Goal: Navigation & Orientation: Find specific page/section

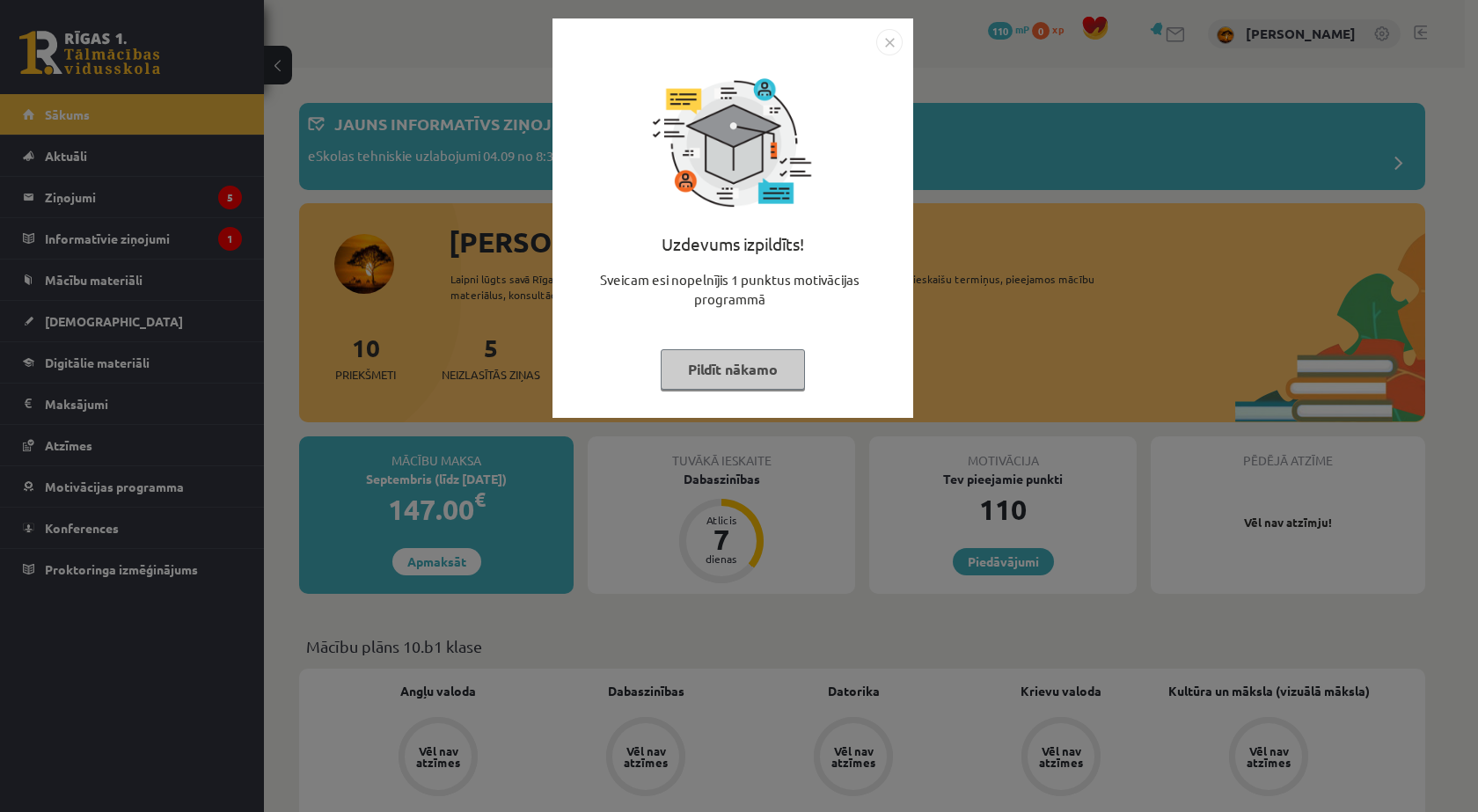
click at [702, 377] on button "Pildīt nākamo" at bounding box center [733, 369] width 145 height 41
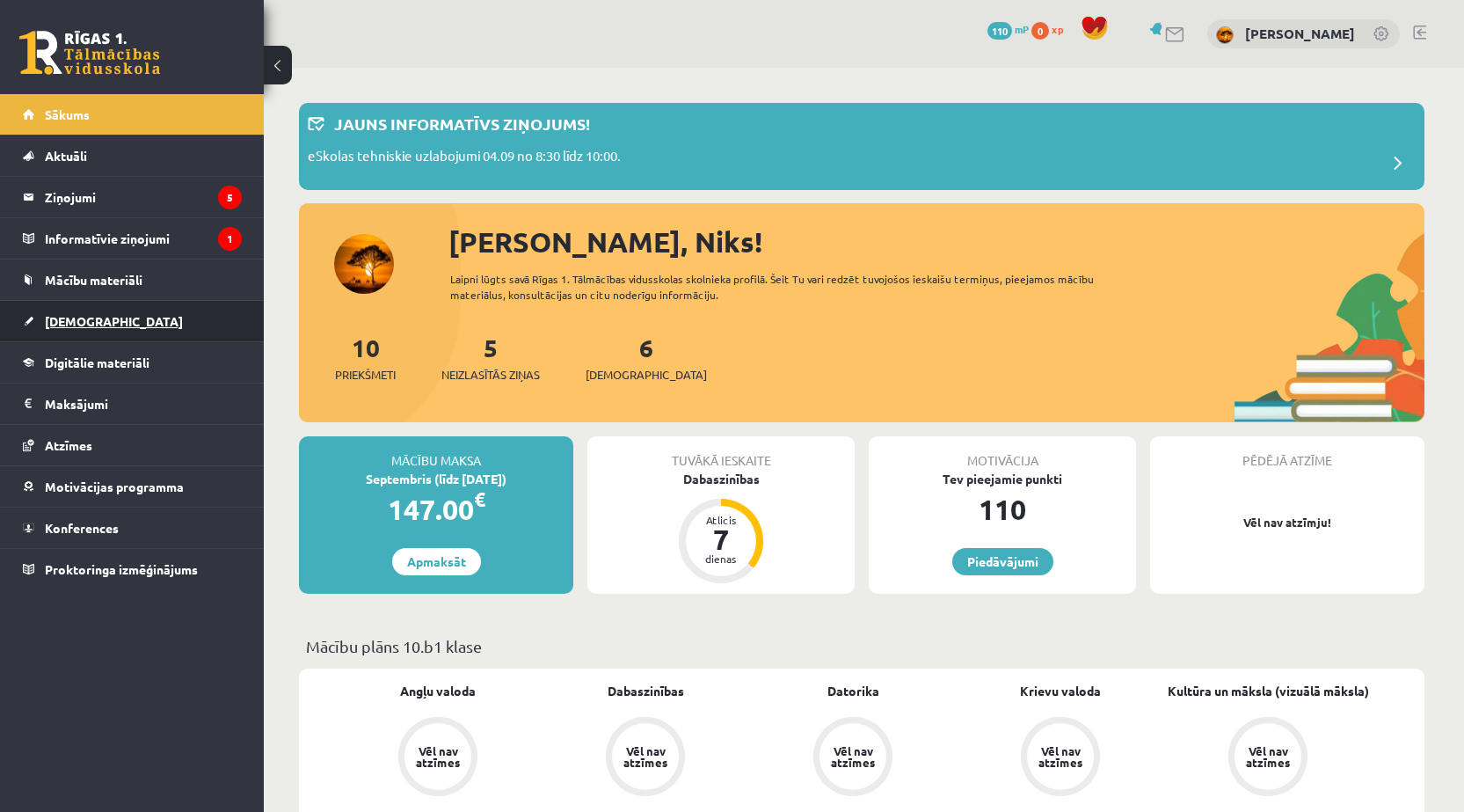
click at [138, 311] on link "[DEMOGRAPHIC_DATA]" at bounding box center [133, 321] width 219 height 41
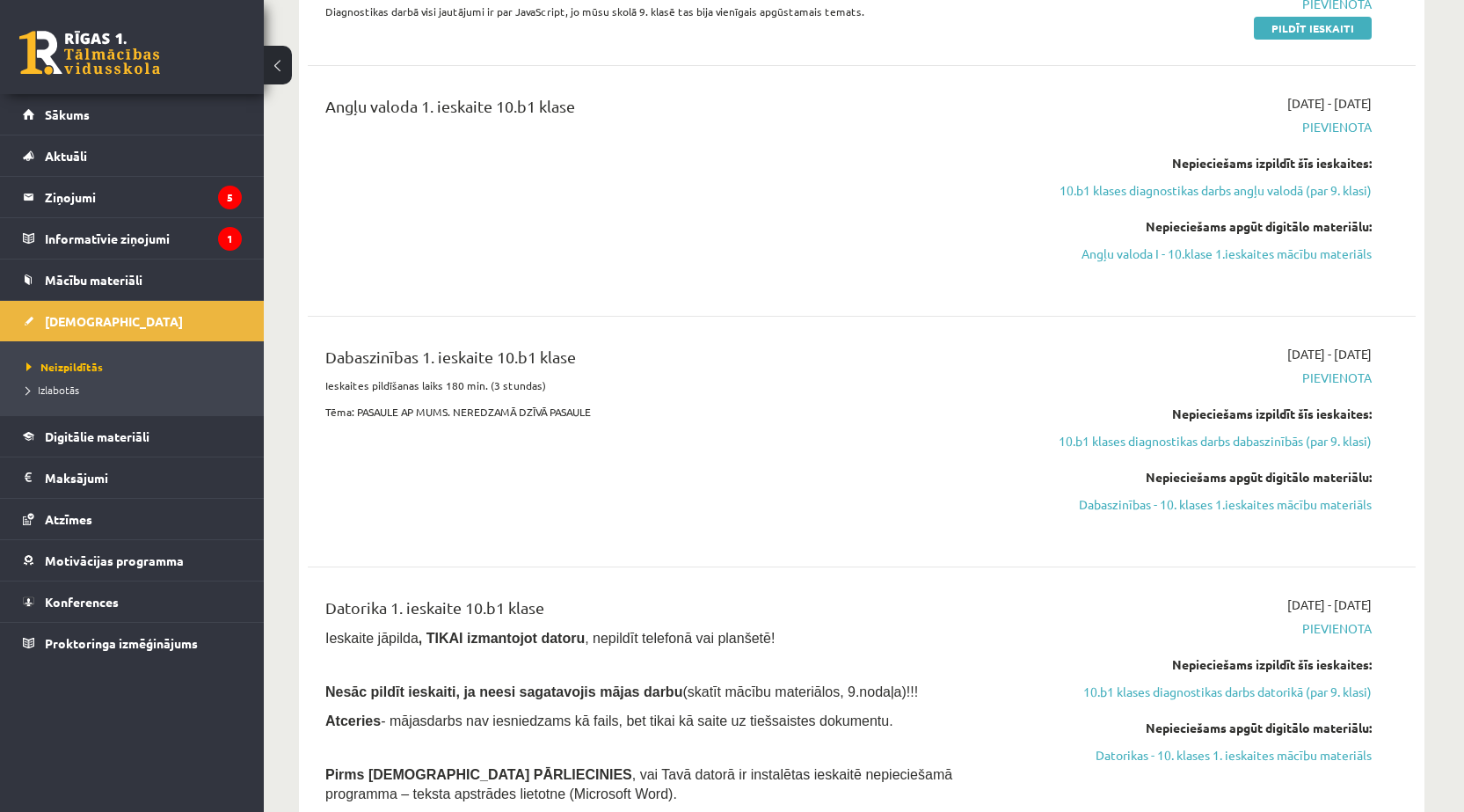
scroll to position [527, 0]
click at [75, 285] on span "Mācību materiāli" at bounding box center [94, 280] width 98 height 16
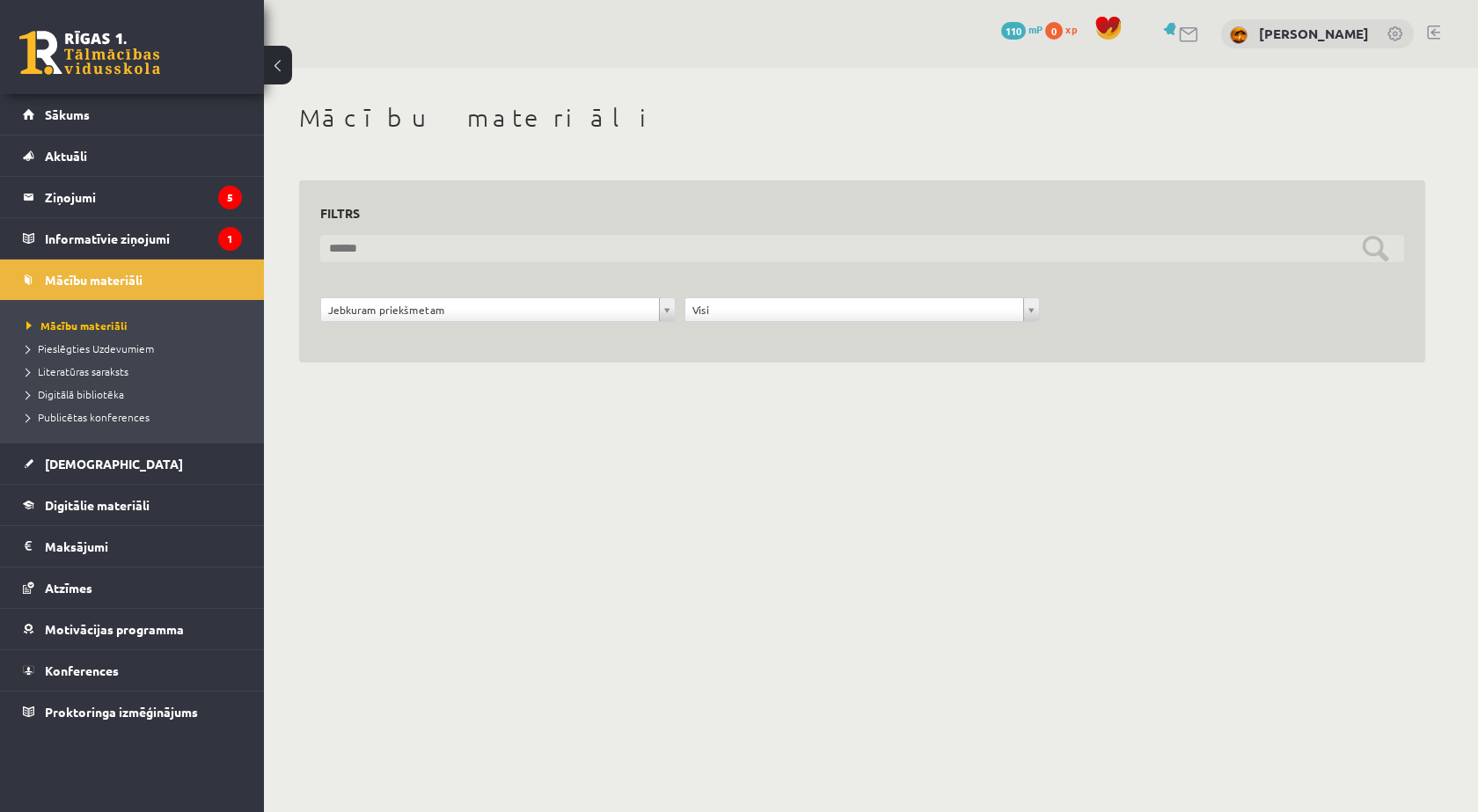
click at [393, 247] on input "text" at bounding box center [861, 248] width 1083 height 27
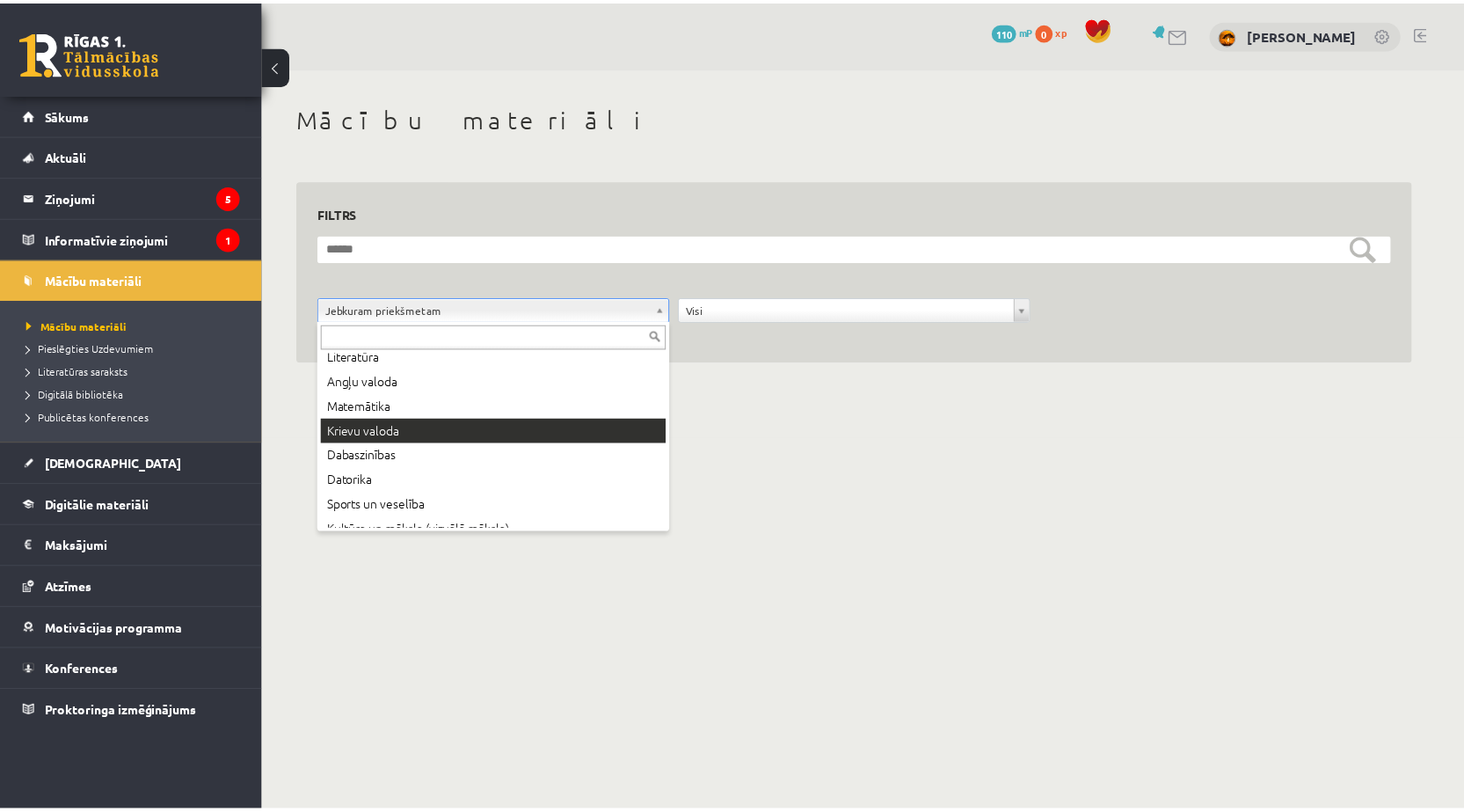
scroll to position [95, 0]
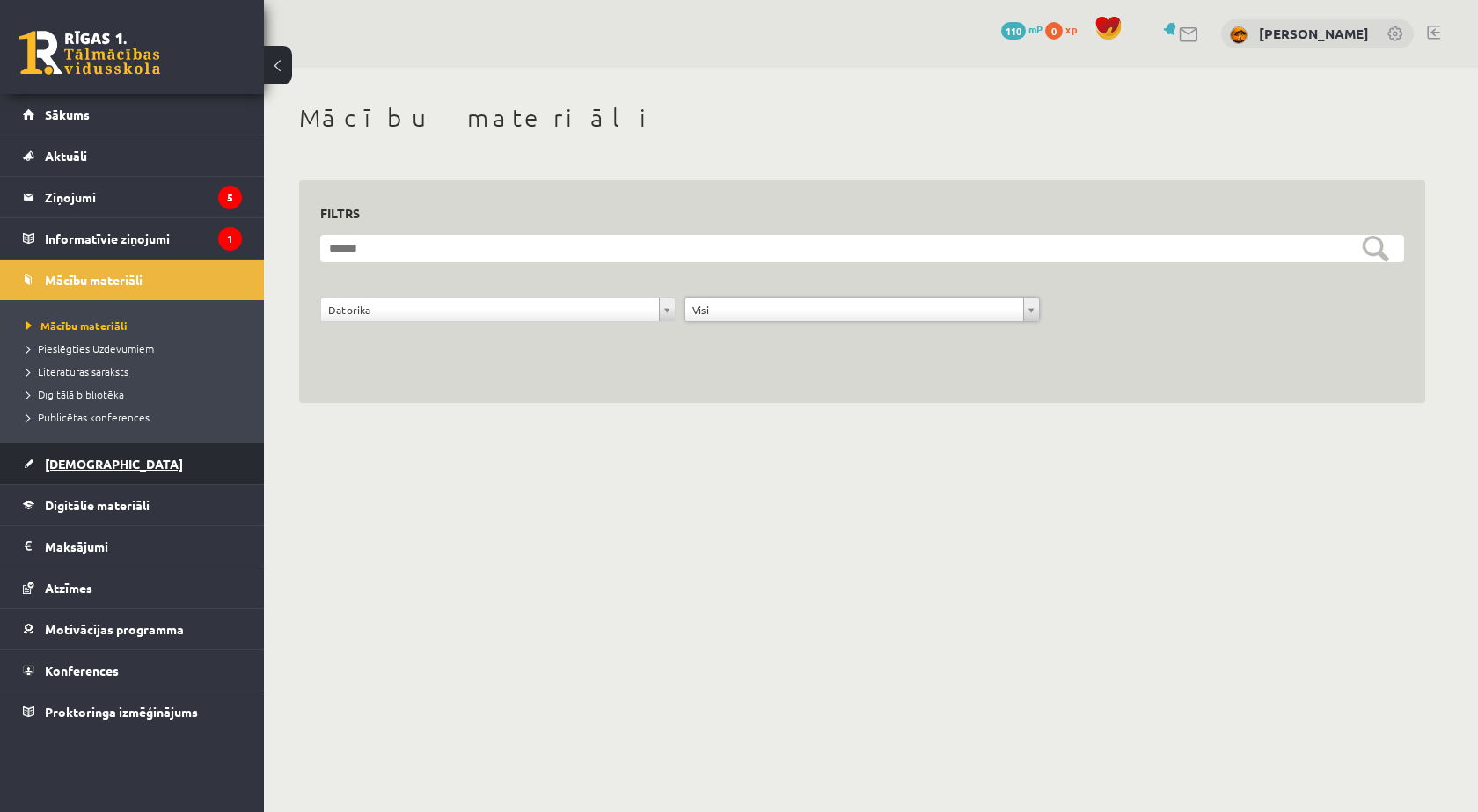
click at [117, 459] on link "[DEMOGRAPHIC_DATA]" at bounding box center [133, 463] width 219 height 41
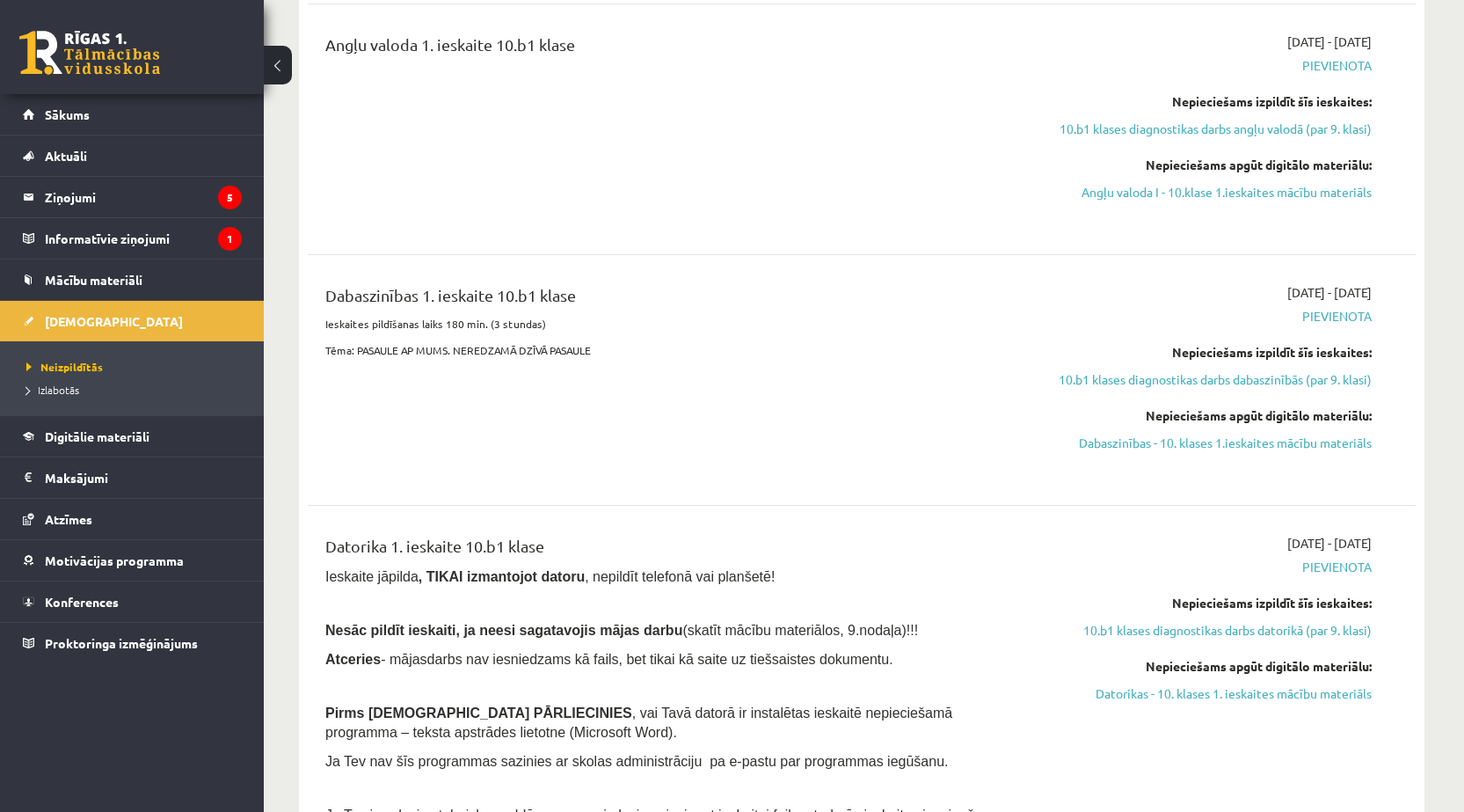
scroll to position [645, 0]
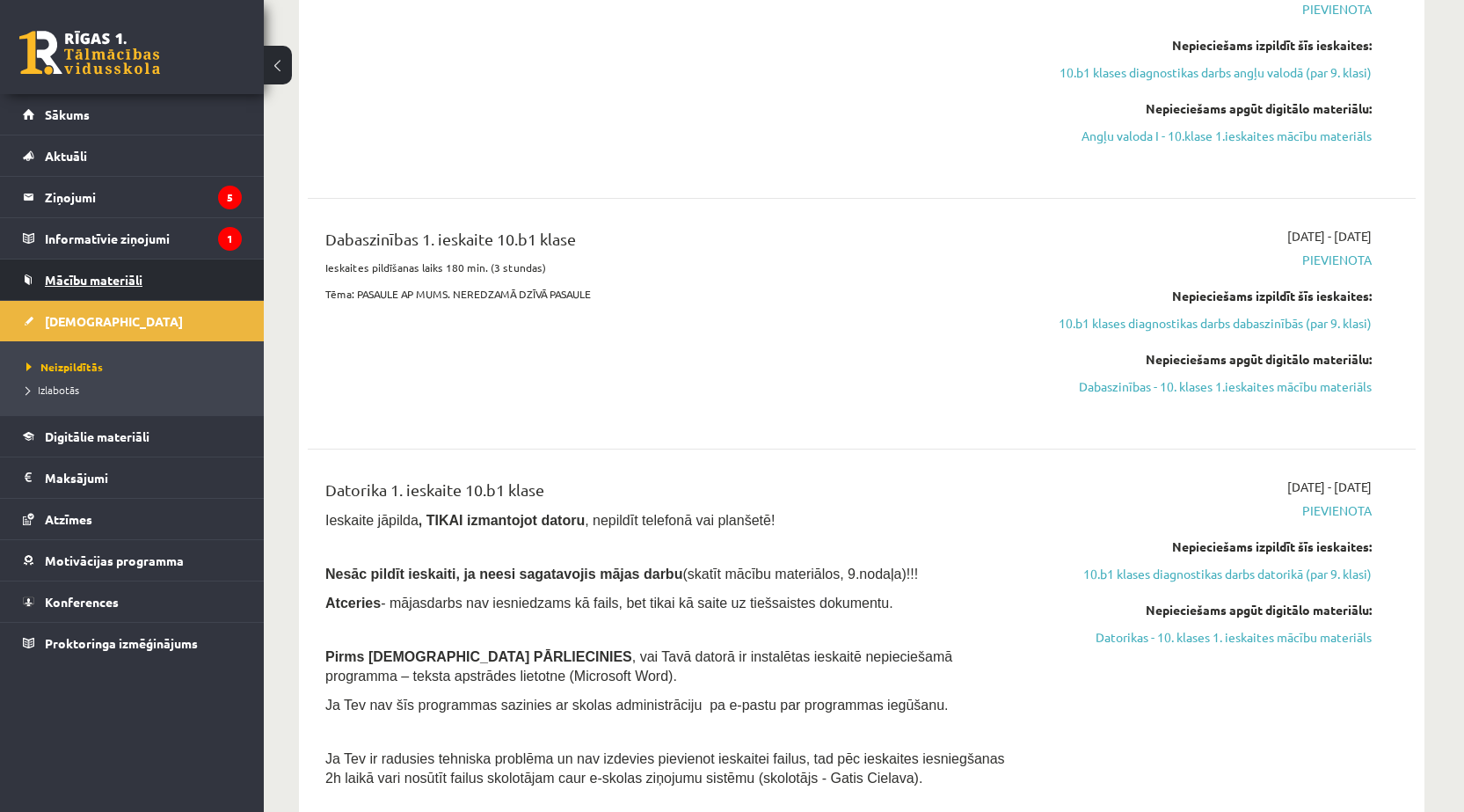
click at [84, 288] on link "Mācību materiāli" at bounding box center [133, 279] width 219 height 41
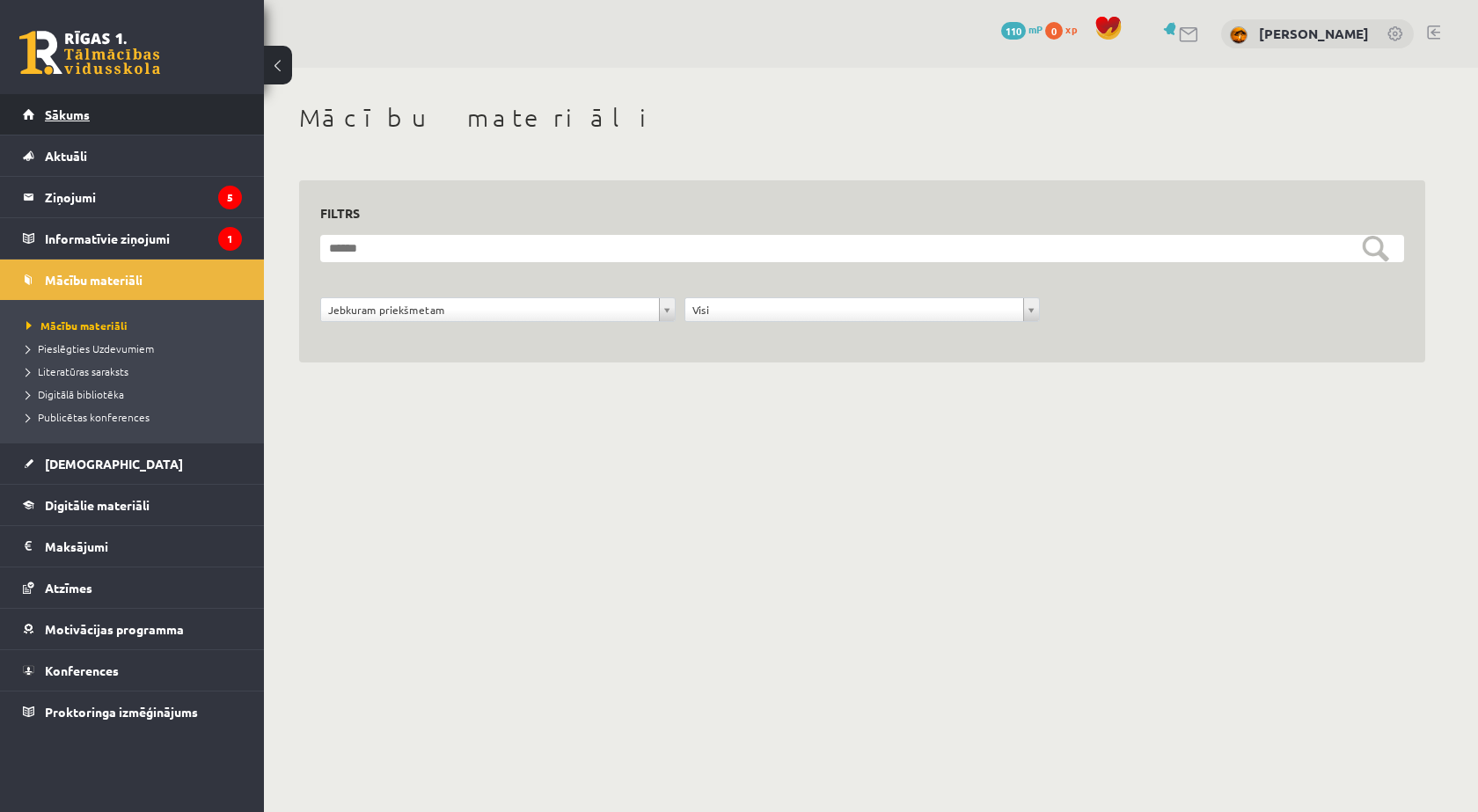
click at [79, 117] on span "Sākums" at bounding box center [67, 115] width 45 height 16
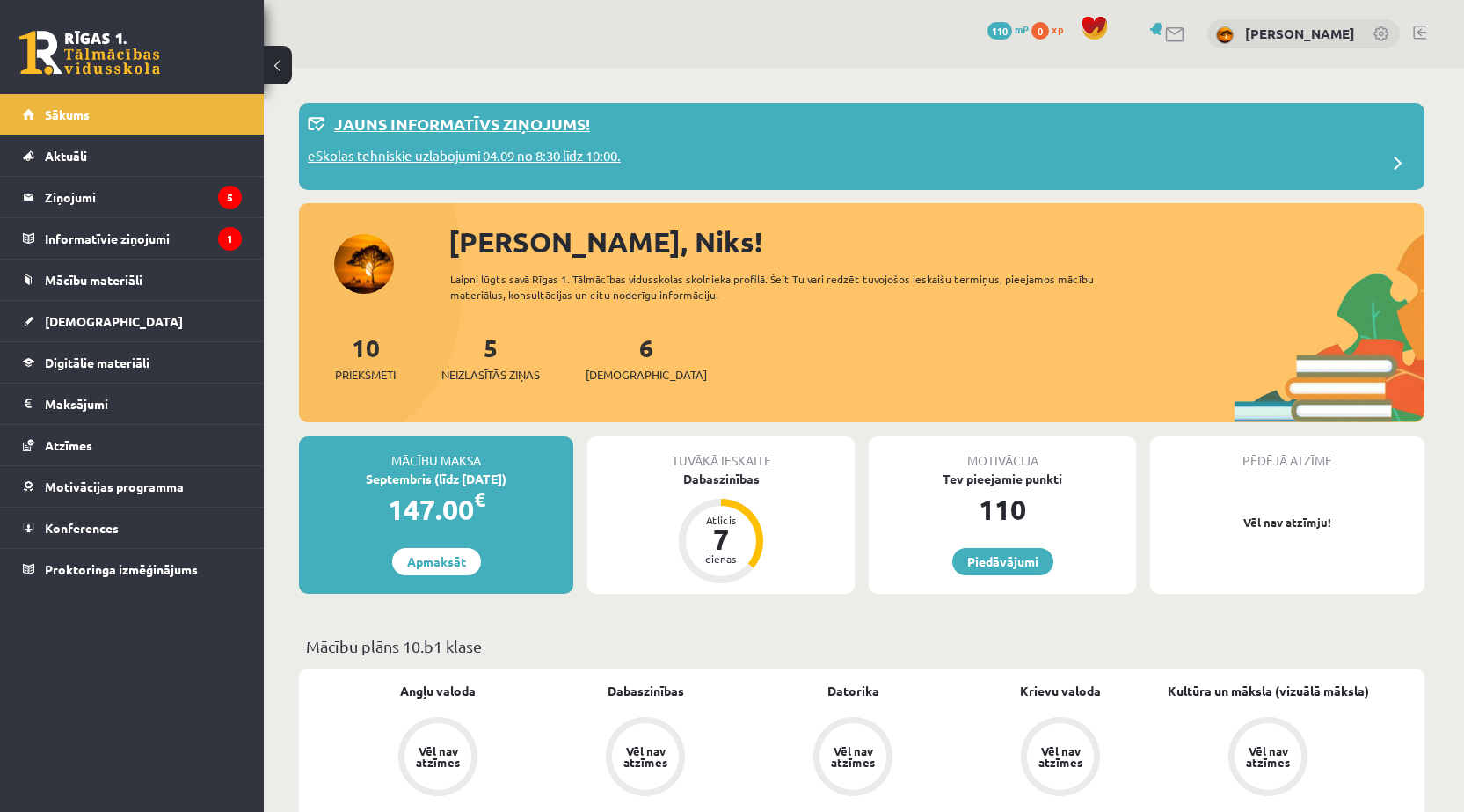
click at [513, 149] on p "eSkolas tehniskie uzlabojumi 04.09 no 8:30 līdz 10:00." at bounding box center [464, 157] width 313 height 25
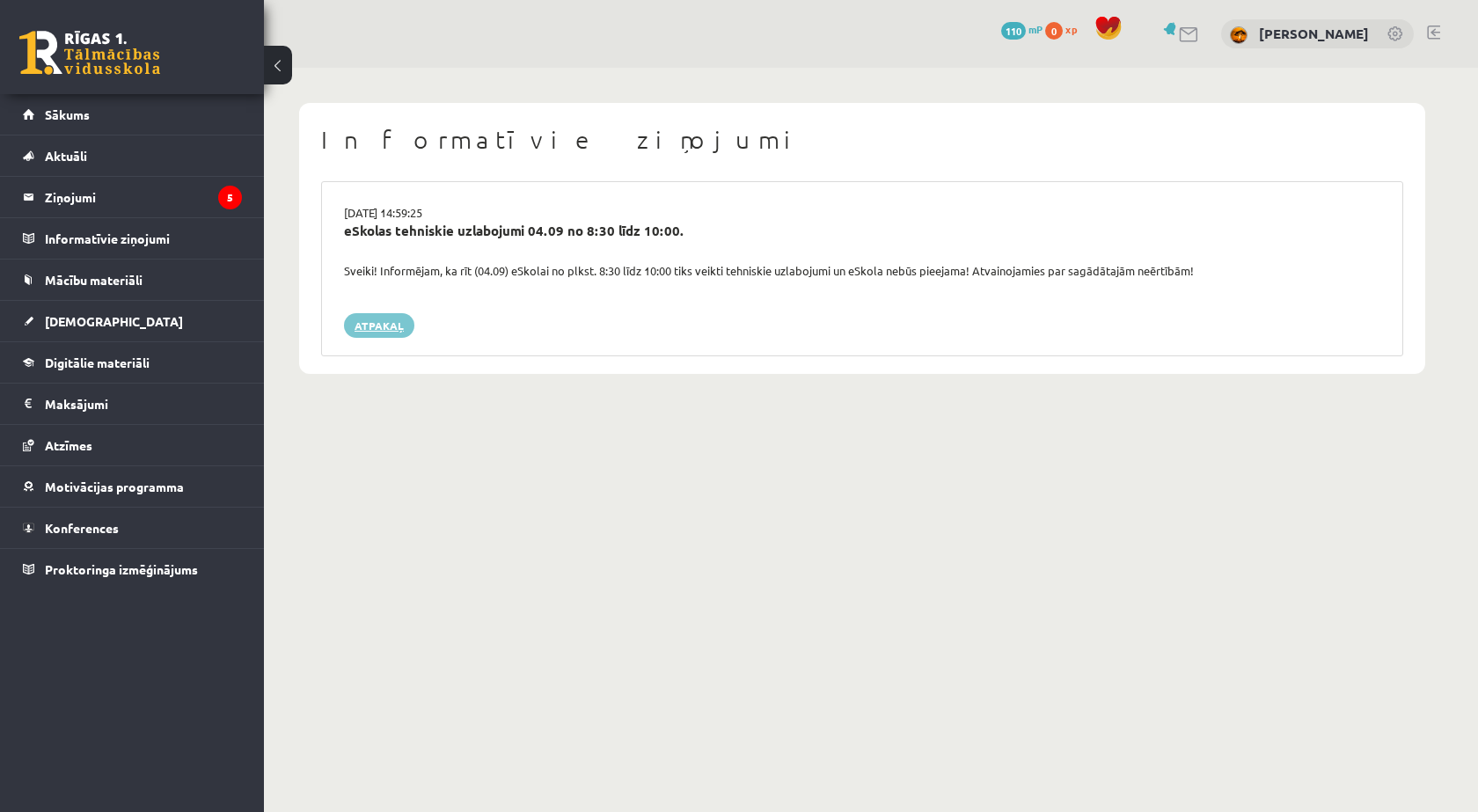
click at [364, 329] on link "Atpakaļ" at bounding box center [379, 325] width 71 height 25
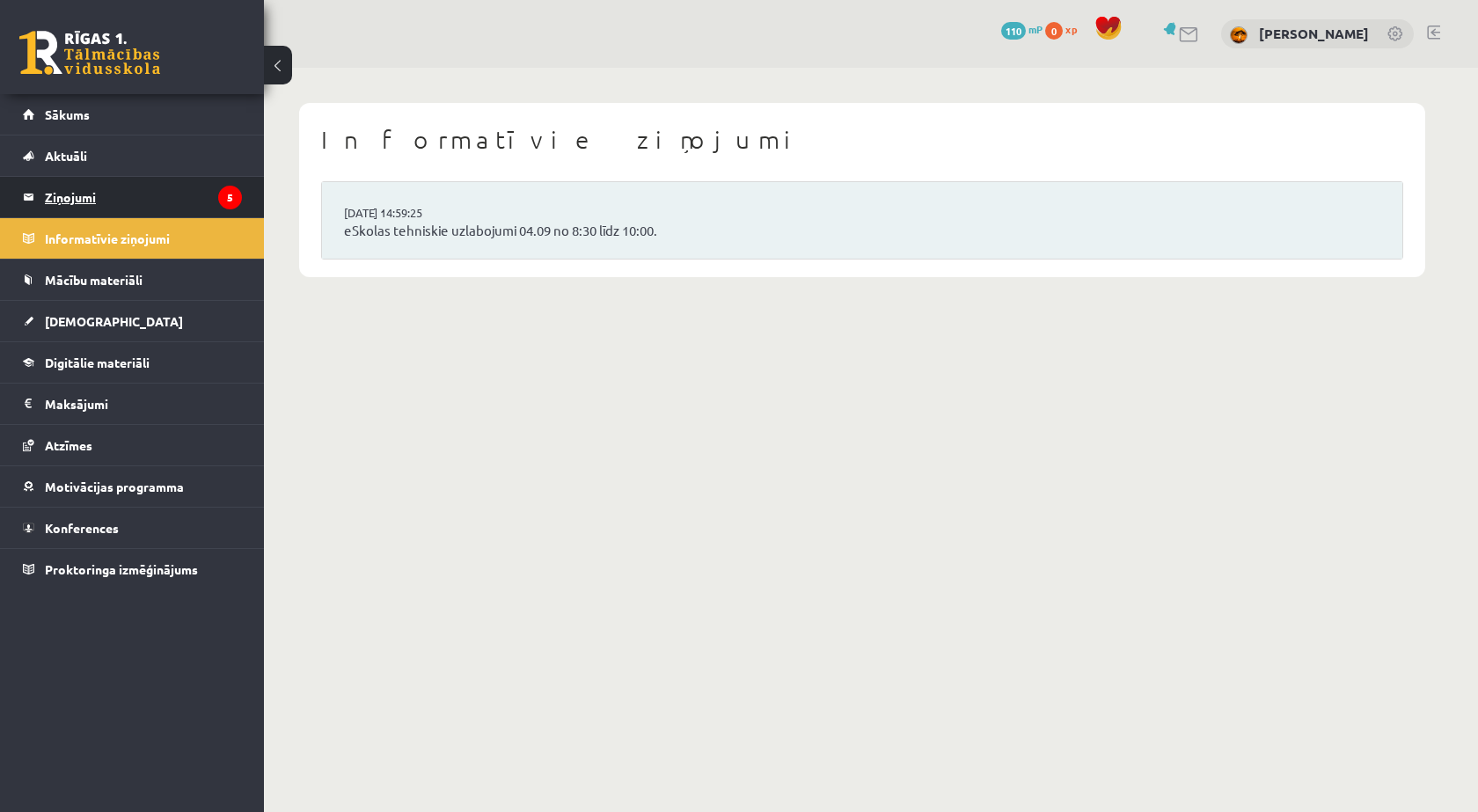
click at [144, 201] on legend "Ziņojumi 5" at bounding box center [144, 196] width 197 height 41
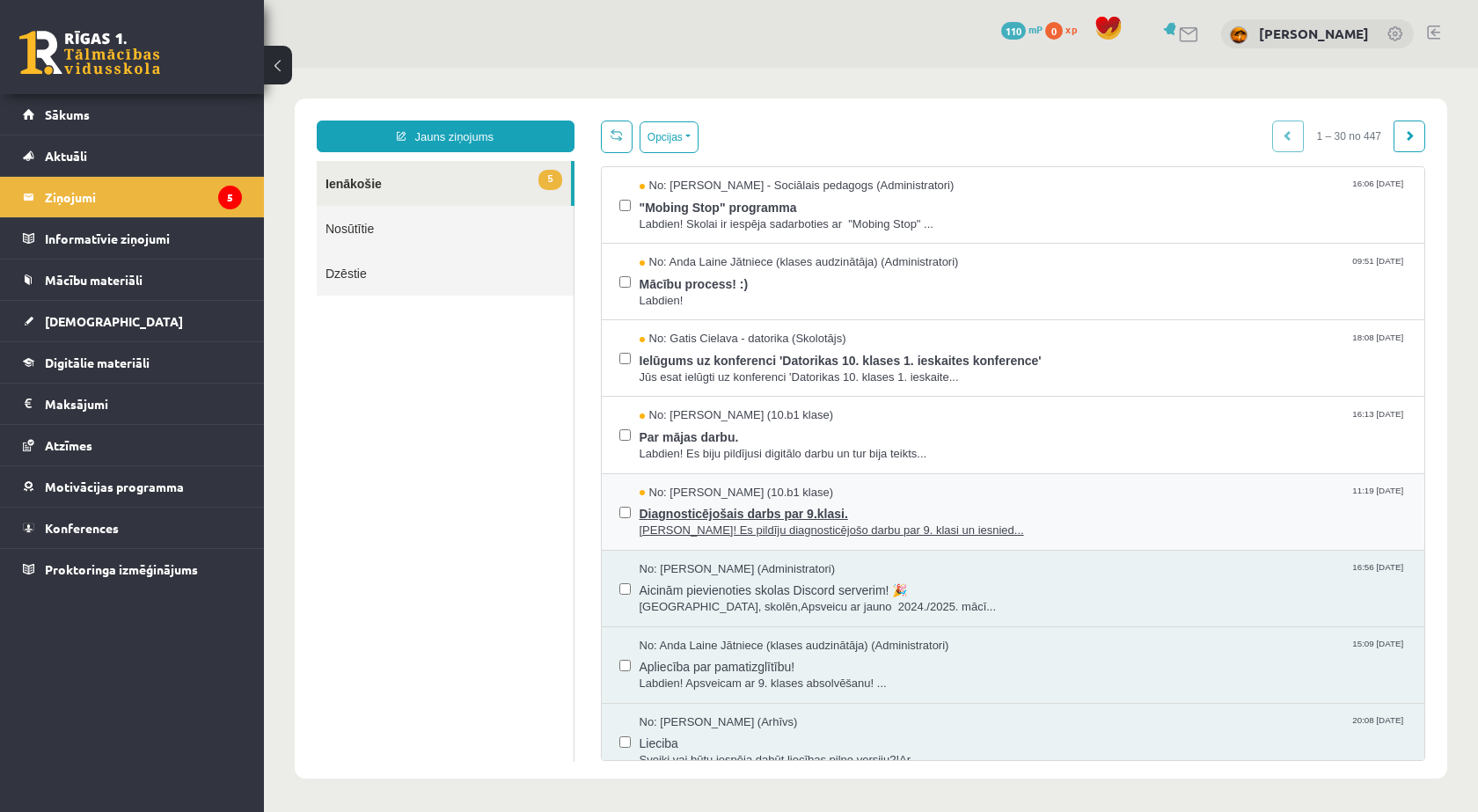
click at [946, 508] on span "Diagnosticējošais darbs par 9.klasi." at bounding box center [1024, 511] width 767 height 22
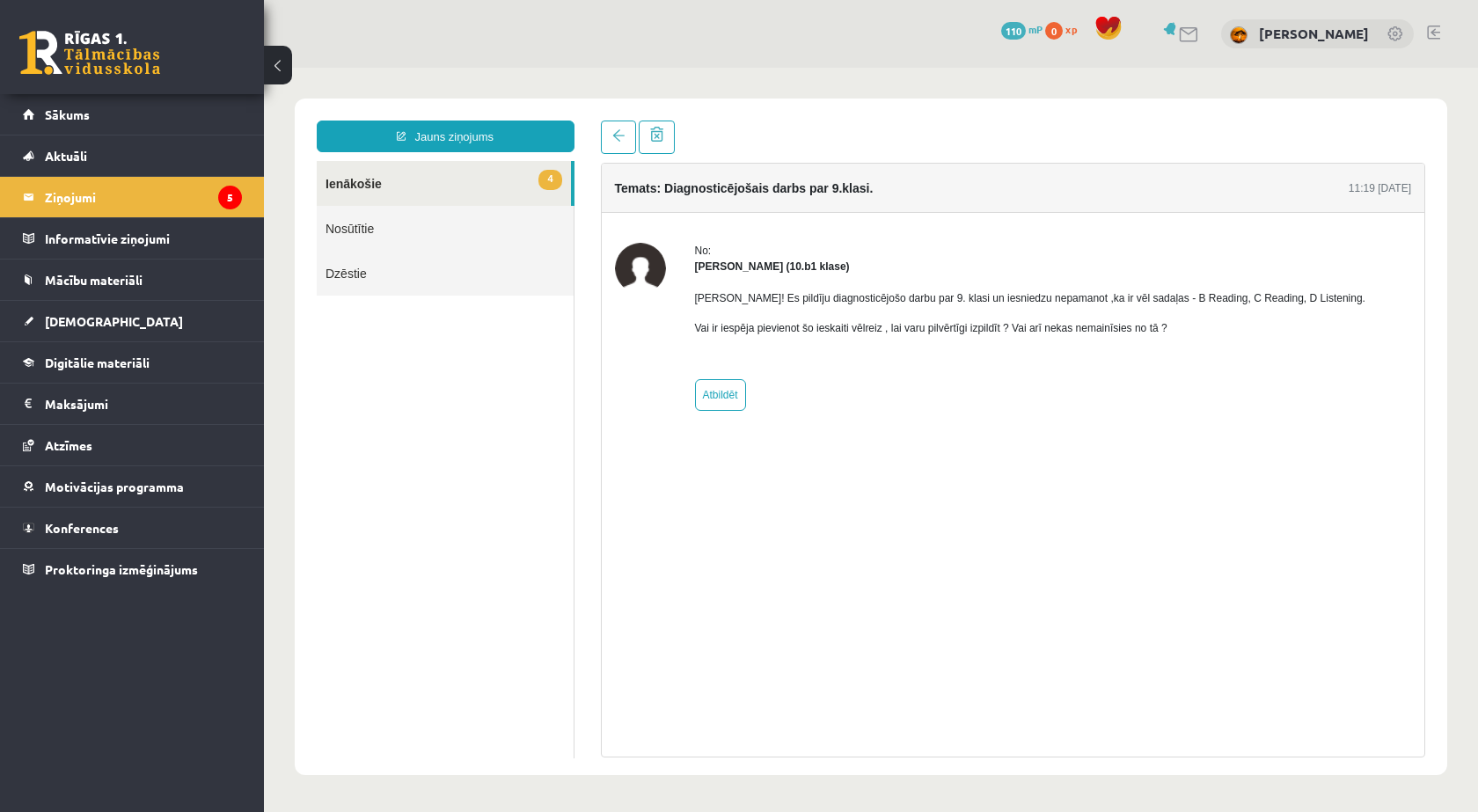
click at [426, 170] on link "4 Ienākošie" at bounding box center [443, 182] width 254 height 45
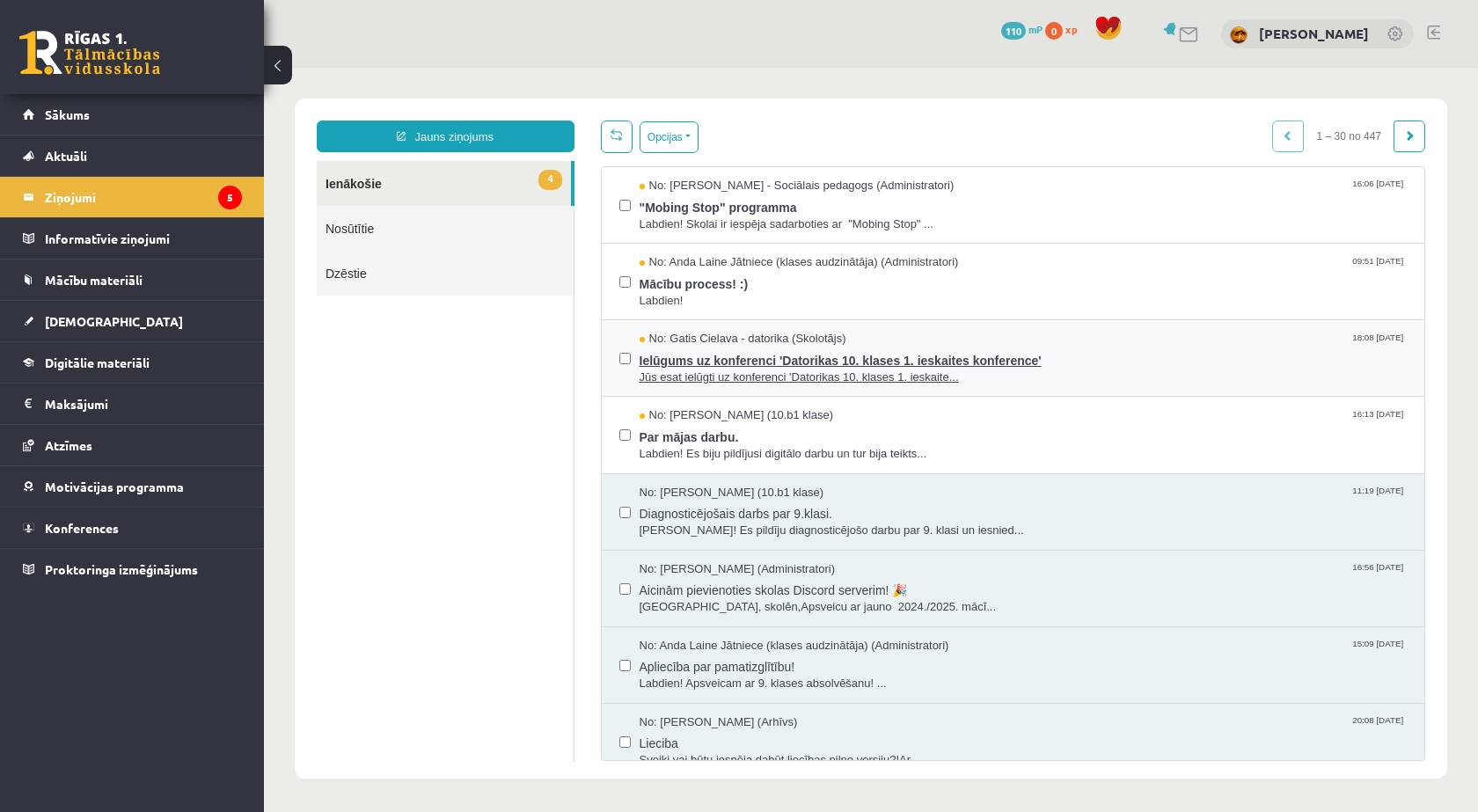
click at [833, 371] on span "Jūs esat ielūgti uz konferenci 'Datorikas 10. klases 1. ieskaite..." at bounding box center [1024, 378] width 767 height 17
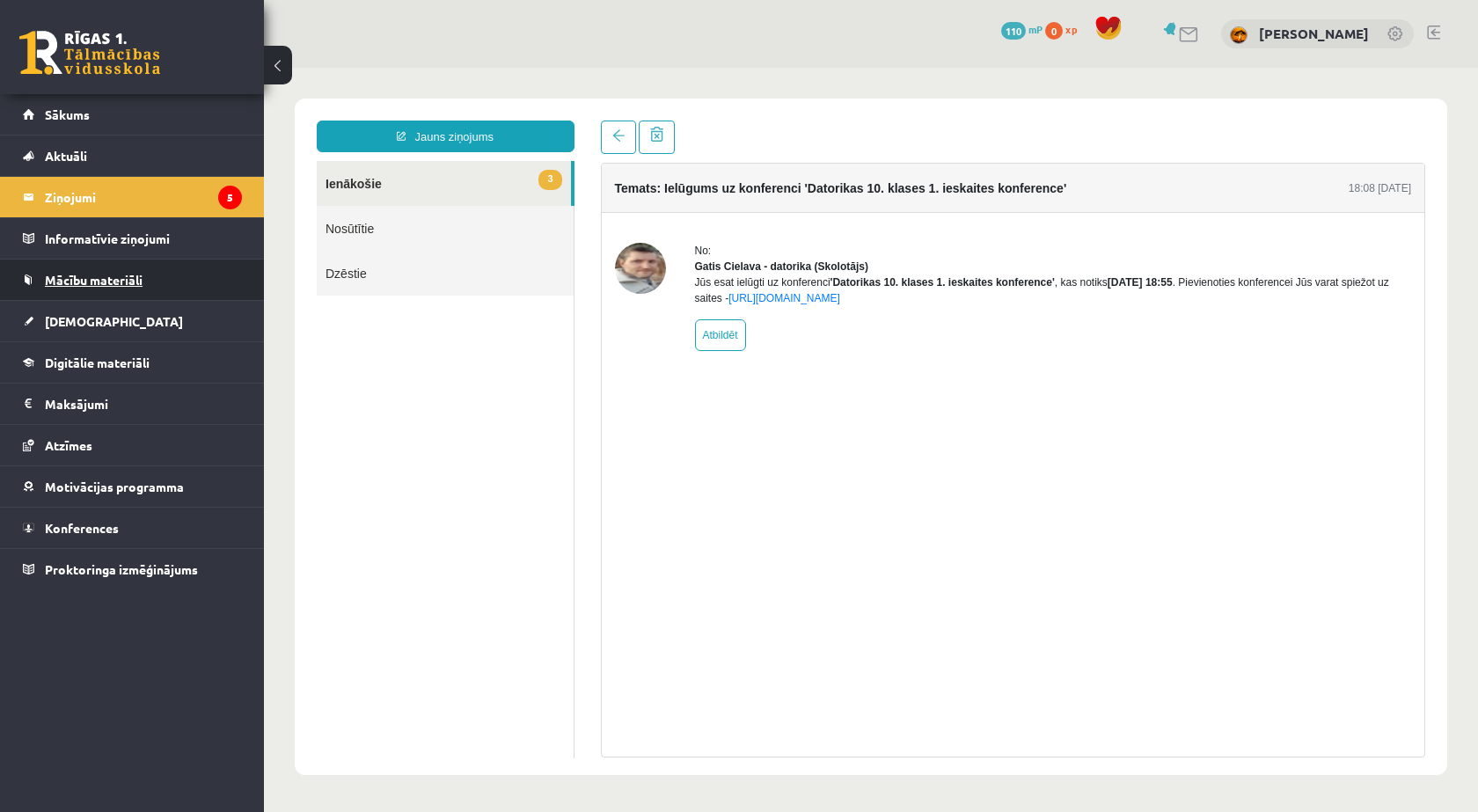
click at [144, 287] on link "Mācību materiāli" at bounding box center [133, 279] width 219 height 41
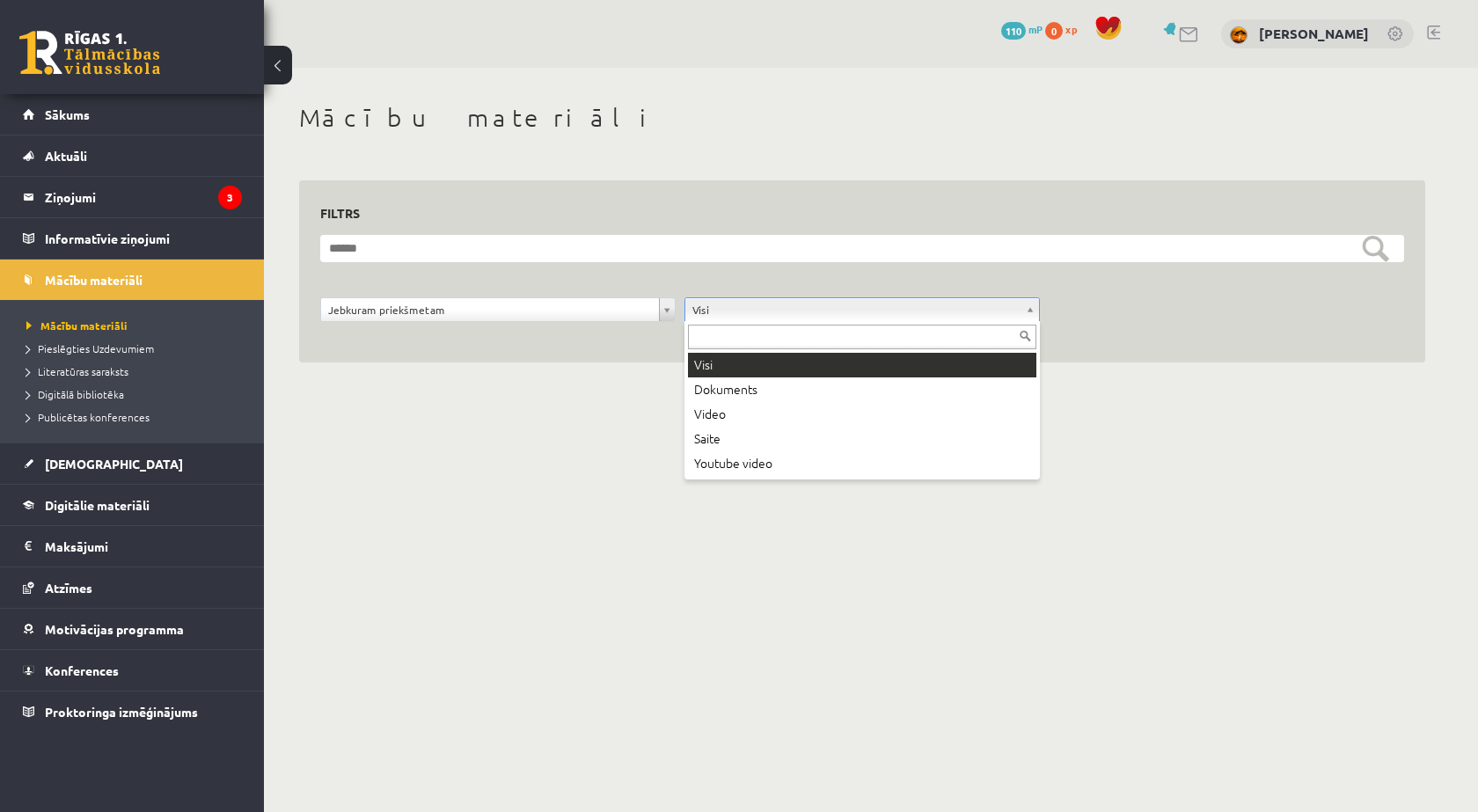
drag, startPoint x: 736, startPoint y: 305, endPoint x: 744, endPoint y: 306, distance: 8.1
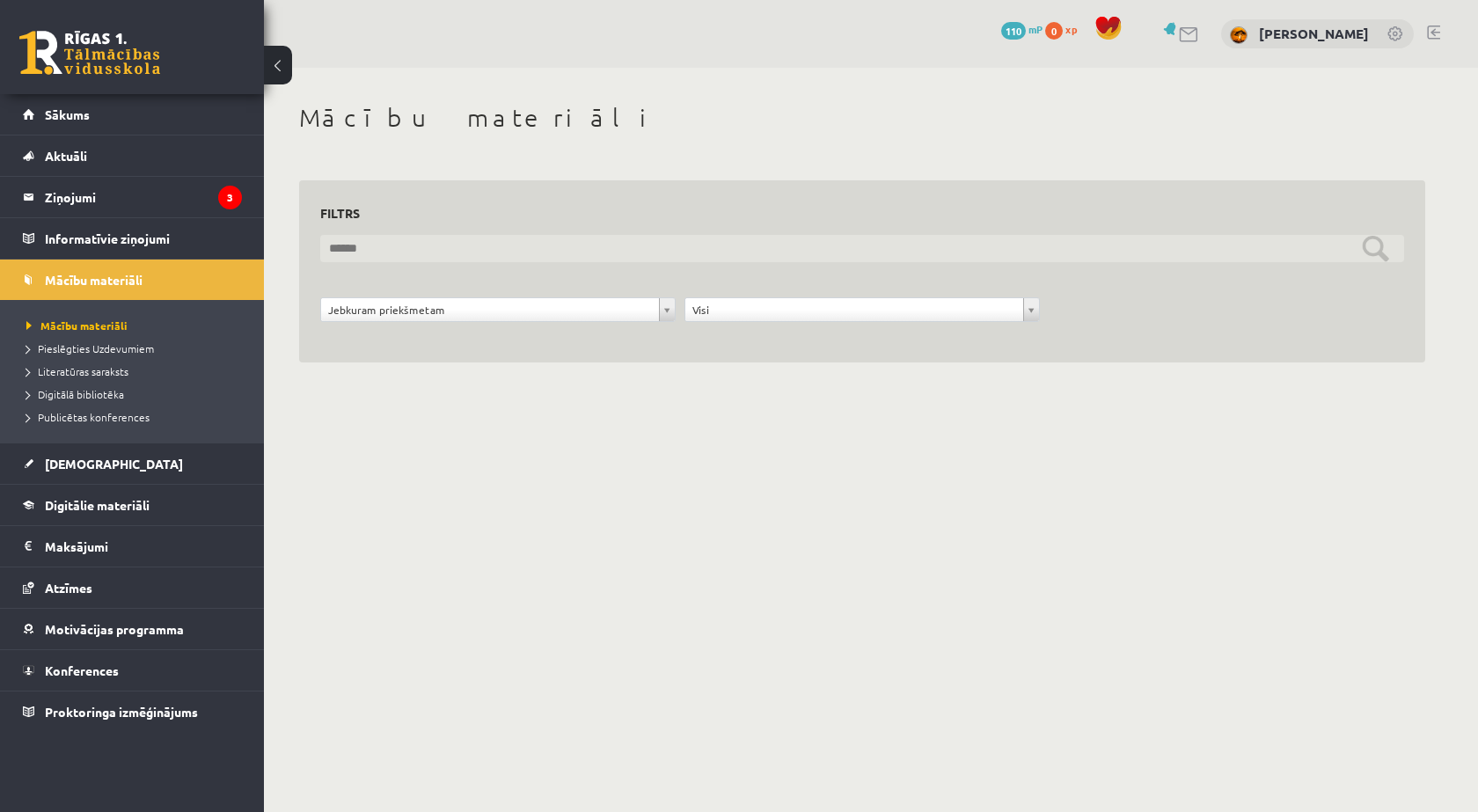
click at [1377, 258] on input "text" at bounding box center [861, 248] width 1083 height 27
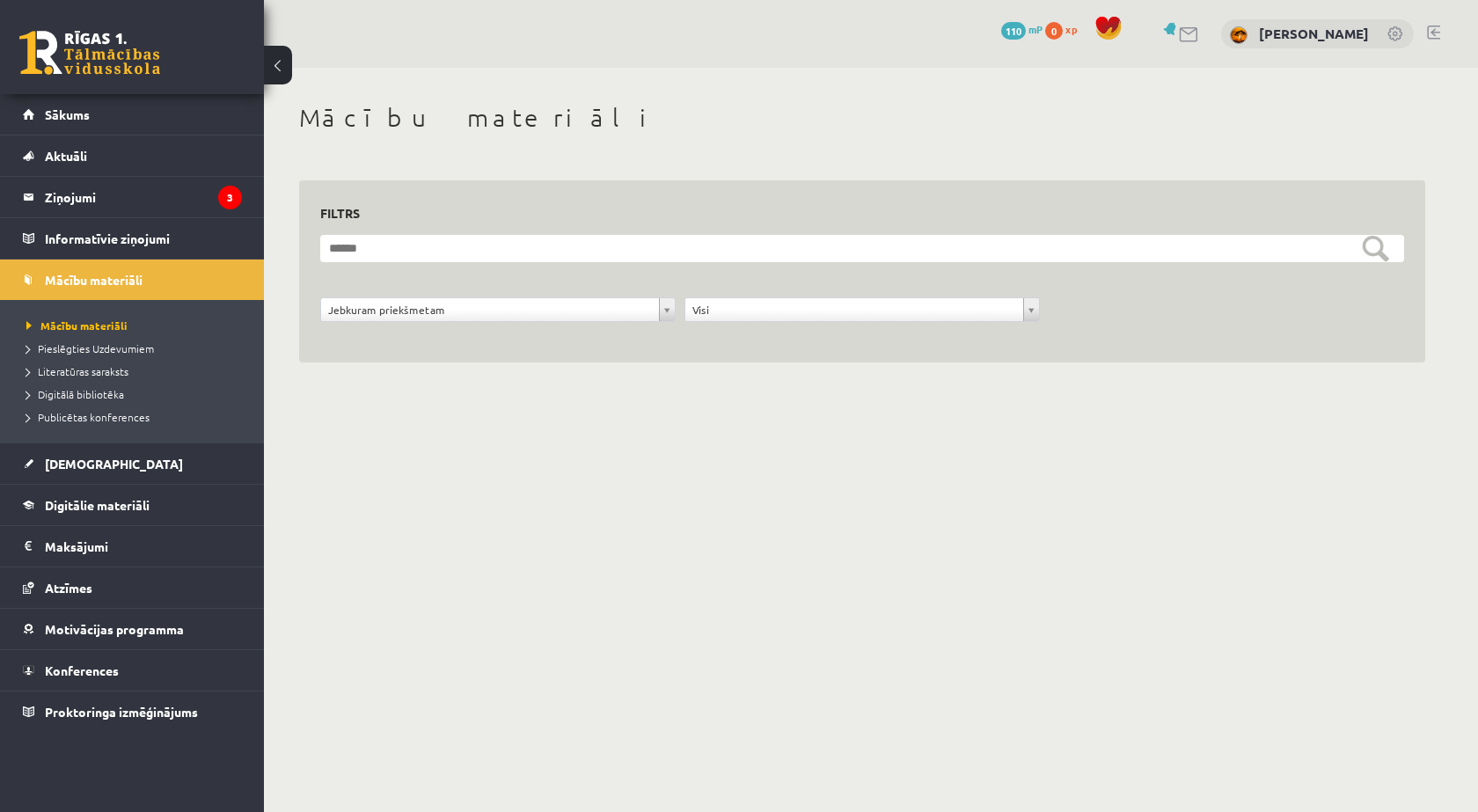
click at [1360, 216] on h3 "Filtrs" at bounding box center [851, 213] width 1062 height 24
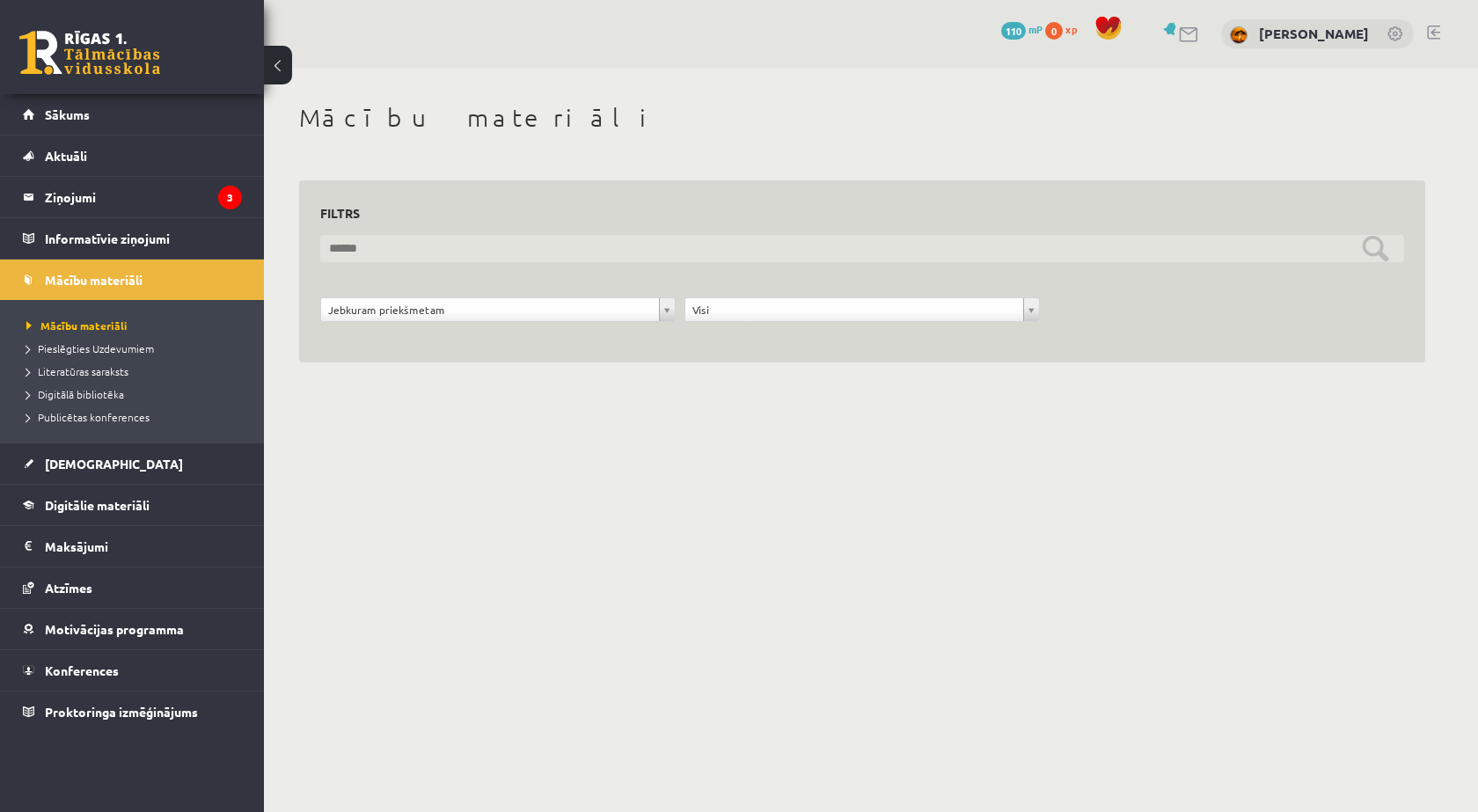
click at [1365, 245] on input "text" at bounding box center [861, 248] width 1083 height 27
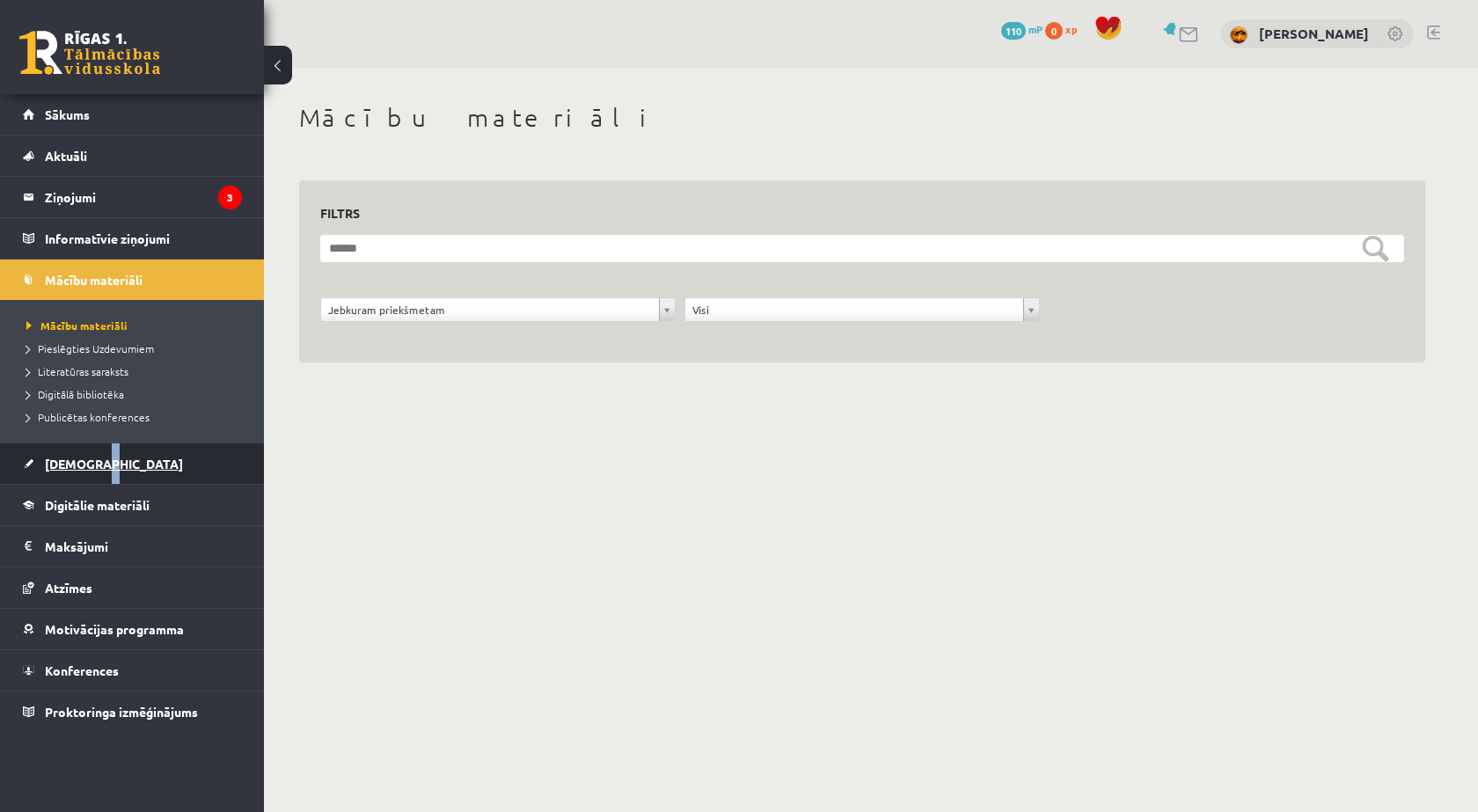
drag, startPoint x: 94, startPoint y: 483, endPoint x: 94, endPoint y: 467, distance: 16.0
click at [94, 467] on li "Ieskaites Neizpildītās Izlabotās" at bounding box center [132, 463] width 264 height 42
click at [93, 463] on span "[DEMOGRAPHIC_DATA]" at bounding box center [114, 463] width 139 height 16
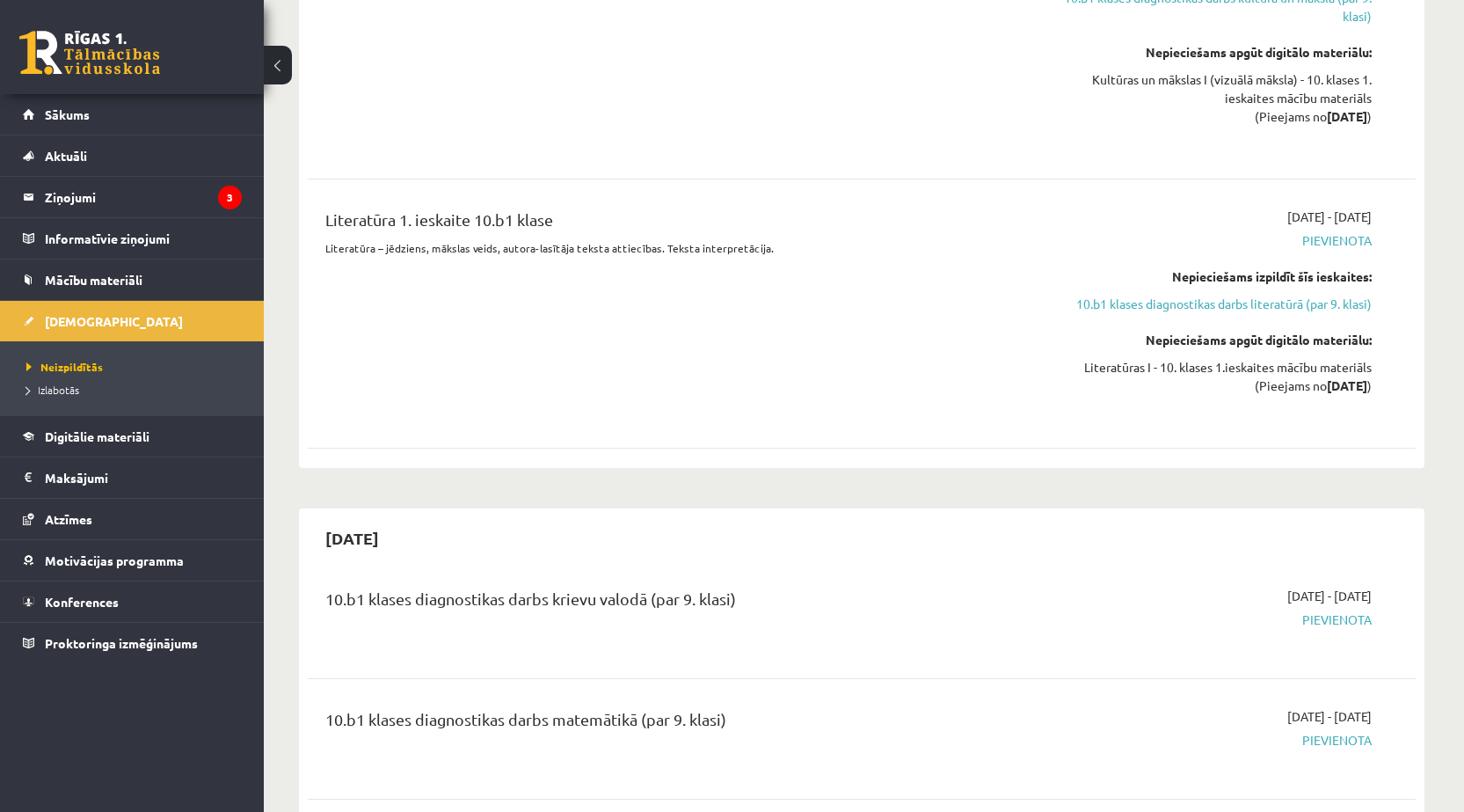
scroll to position [1934, 0]
